Goal: Task Accomplishment & Management: Use online tool/utility

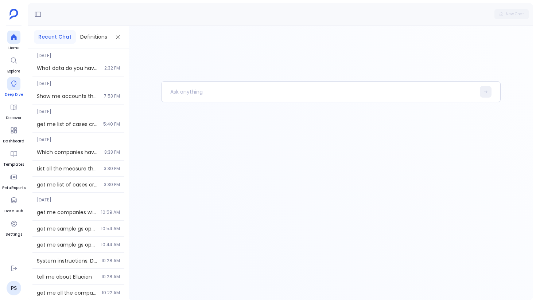
click at [14, 83] on icon at bounding box center [13, 83] width 7 height 7
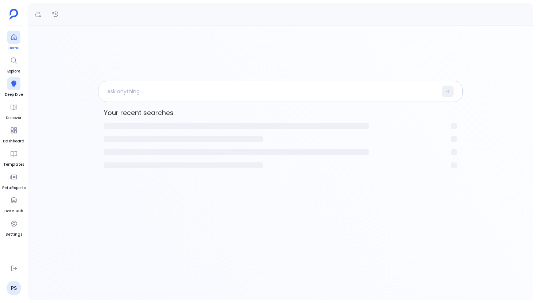
click at [16, 46] on span "Home" at bounding box center [13, 48] width 13 height 6
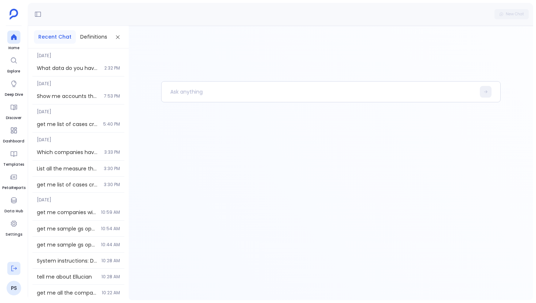
click at [14, 272] on button at bounding box center [13, 268] width 13 height 13
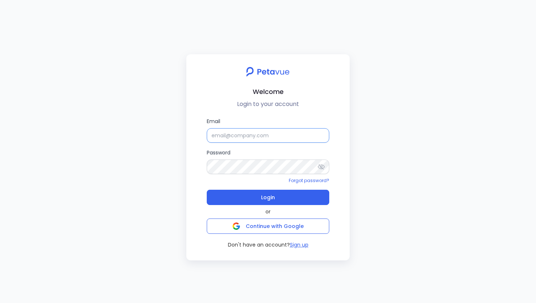
click at [238, 130] on input "Email" at bounding box center [268, 135] width 122 height 15
type input "[EMAIL_ADDRESS][DOMAIN_NAME]"
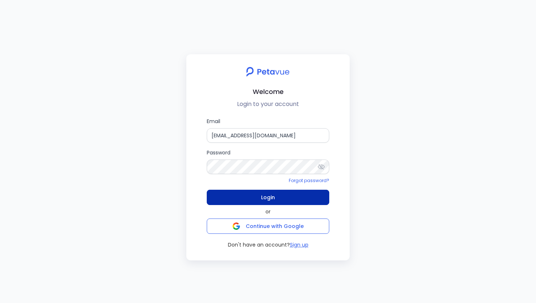
click at [277, 197] on button "Login" at bounding box center [268, 197] width 122 height 15
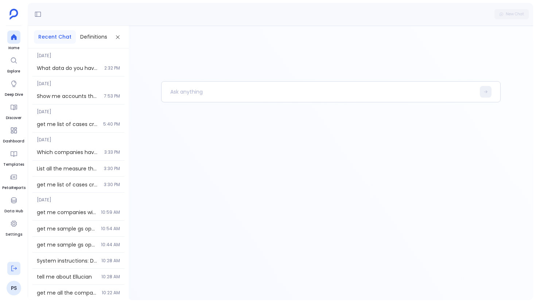
click at [20, 266] on button at bounding box center [13, 268] width 13 height 13
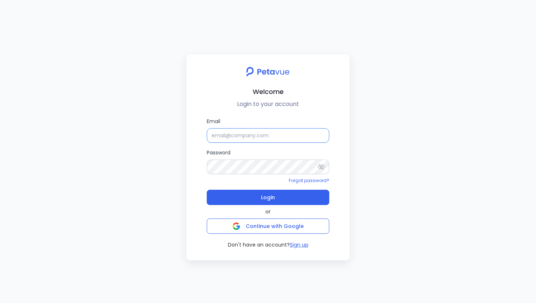
click at [246, 138] on input "Email" at bounding box center [268, 135] width 122 height 15
type input "[EMAIL_ADDRESS][DOMAIN_NAME]"
click at [269, 135] on input "[EMAIL_ADDRESS][DOMAIN_NAME]" at bounding box center [268, 135] width 122 height 15
